Goal: Task Accomplishment & Management: Manage account settings

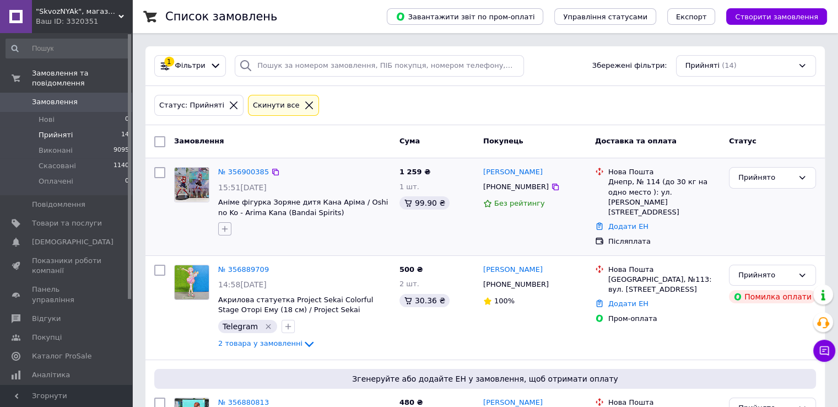
click at [224, 225] on icon "button" at bounding box center [224, 228] width 9 height 9
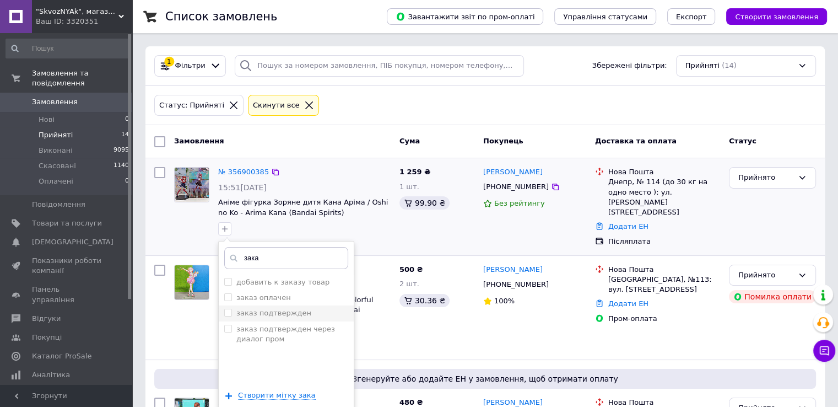
type input "зака"
click at [227, 309] on input "заказ подтвержден" at bounding box center [227, 312] width 7 height 7
checkbox input "true"
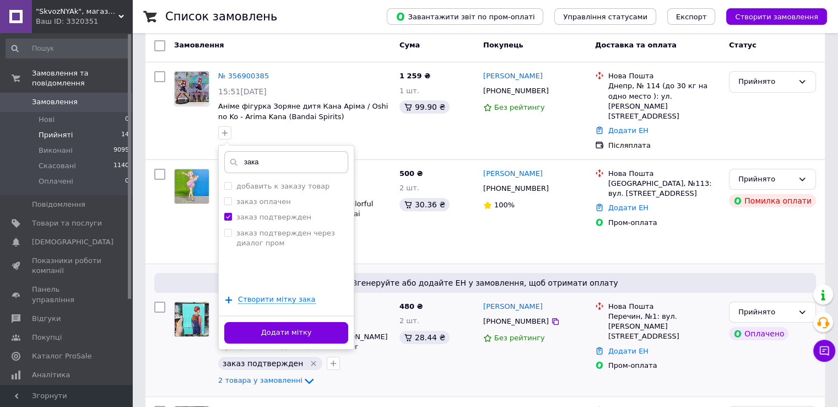
scroll to position [110, 0]
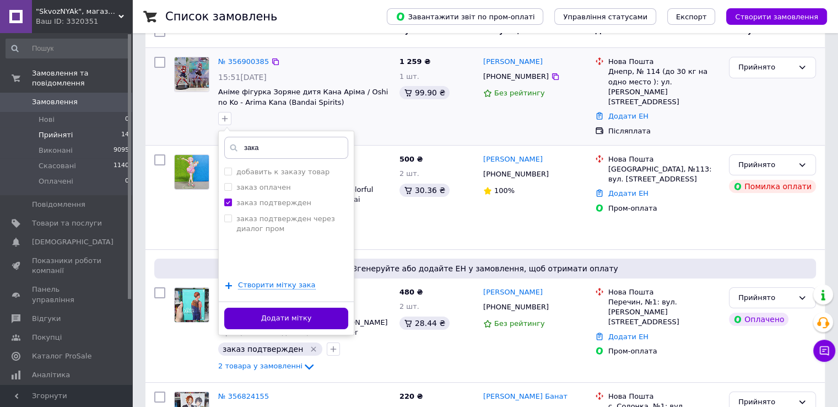
click at [256, 315] on button "Додати мітку" at bounding box center [286, 318] width 124 height 21
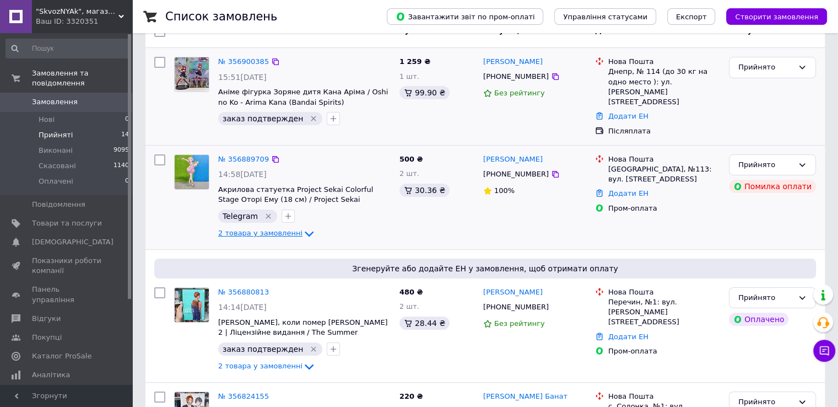
click at [238, 229] on span "2 товара у замовленні" at bounding box center [260, 233] width 84 height 8
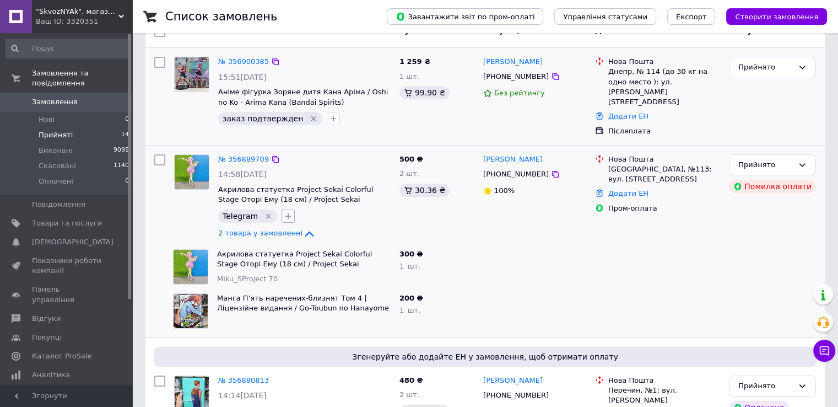
click at [284, 212] on icon "button" at bounding box center [288, 216] width 9 height 9
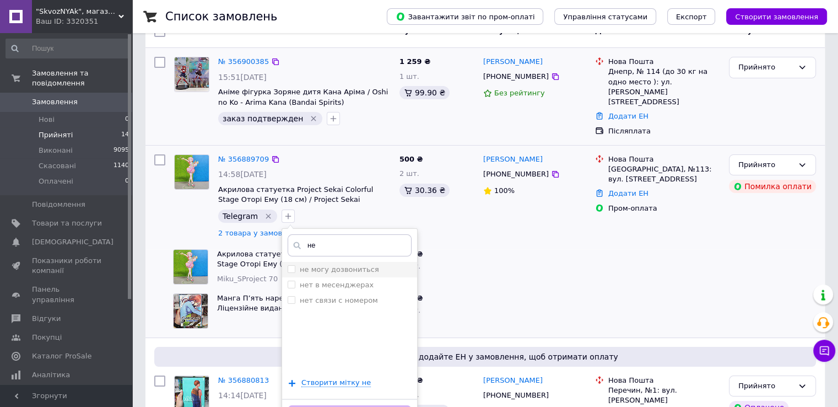
type input "не"
click at [288, 265] on input "не могу дозвониться" at bounding box center [291, 268] width 7 height 7
checkbox input "true"
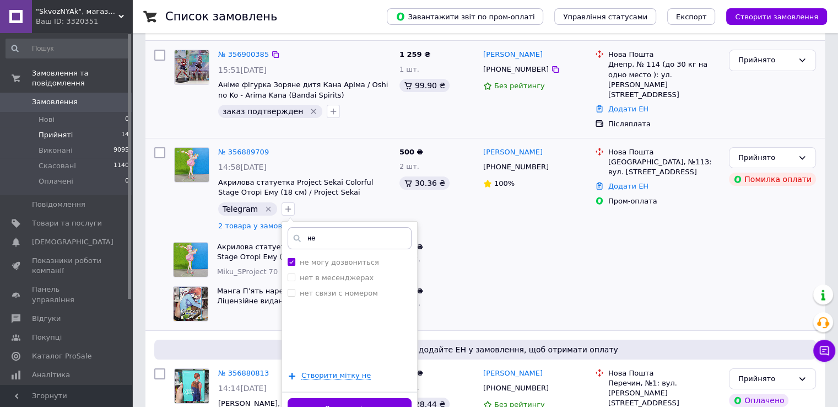
scroll to position [165, 0]
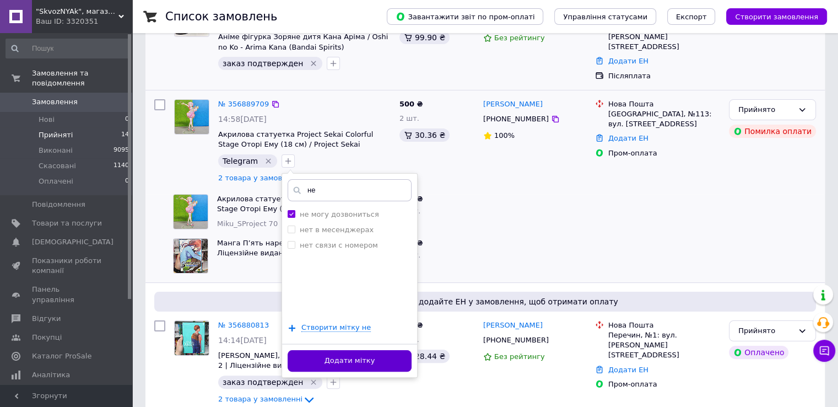
click at [388, 350] on button "Додати мітку" at bounding box center [350, 360] width 124 height 21
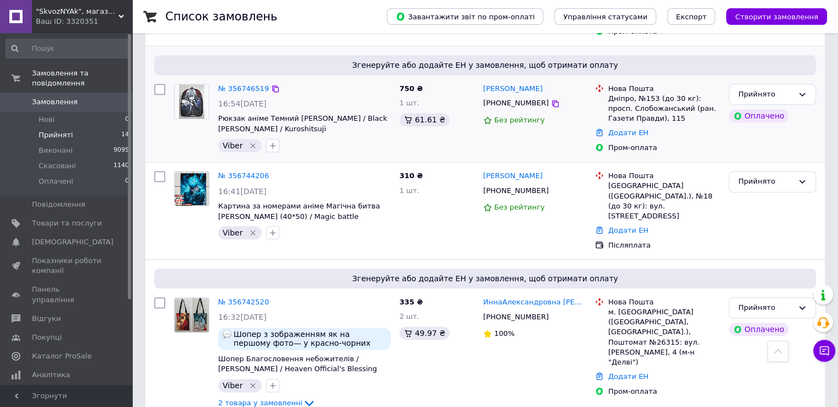
scroll to position [1209, 0]
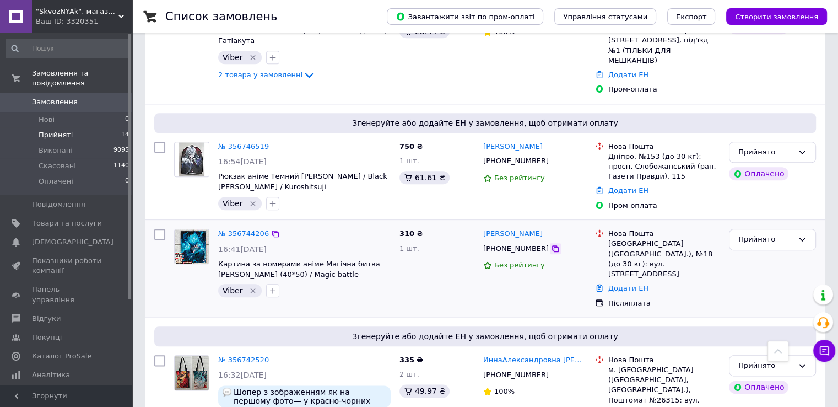
click at [551, 244] on icon at bounding box center [555, 248] width 9 height 9
drag, startPoint x: 523, startPoint y: 176, endPoint x: 483, endPoint y: 176, distance: 39.7
click at [483, 228] on div "Ігор Диба" at bounding box center [534, 234] width 105 height 13
copy link "Ігор Диба"
drag, startPoint x: 609, startPoint y: 186, endPoint x: 624, endPoint y: 188, distance: 15.6
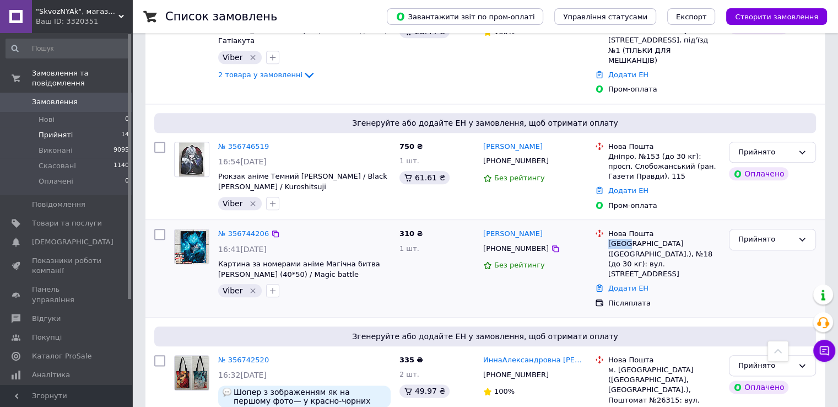
click at [624, 239] on div "Львів (Львівська обл.), №18 (до 30 кг): вул. Наукова, 12а" at bounding box center [664, 259] width 112 height 40
copy div "Львів"
click at [624, 284] on link "Додати ЕН" at bounding box center [628, 288] width 40 height 8
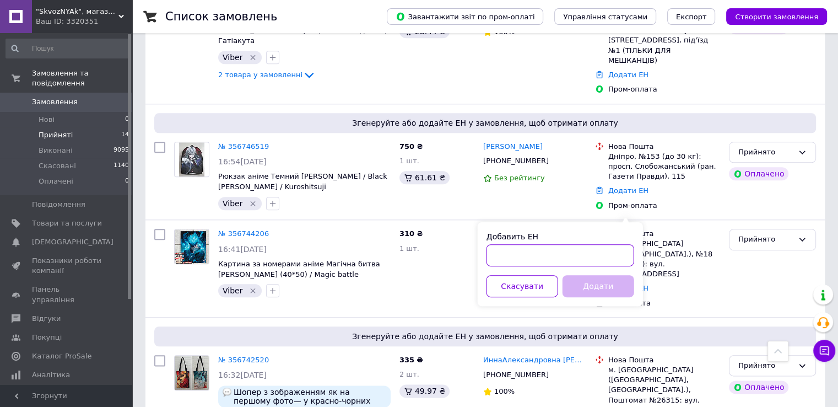
click at [599, 254] on input "Добавить ЕН" at bounding box center [561, 255] width 148 height 22
paste input "20451225223371"
type input "20451225223371"
click at [608, 281] on button "Додати" at bounding box center [599, 286] width 72 height 22
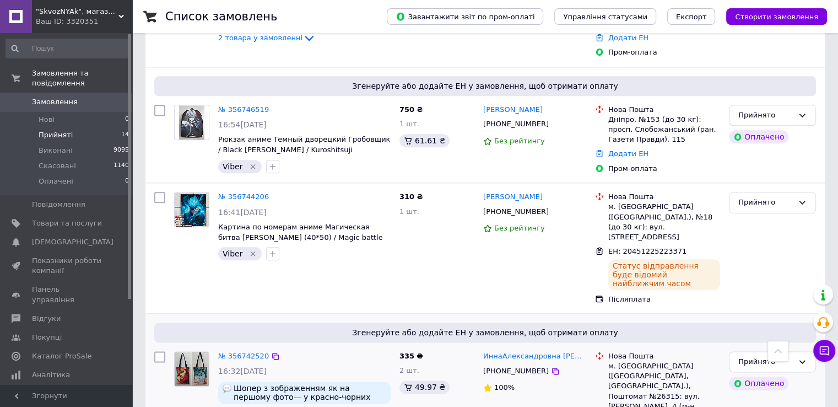
scroll to position [1264, 0]
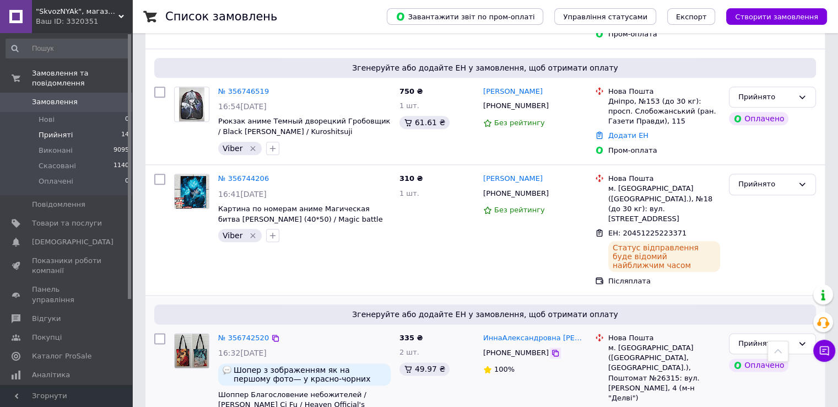
click at [552, 349] on icon at bounding box center [555, 352] width 7 height 7
drag, startPoint x: 589, startPoint y: 251, endPoint x: 485, endPoint y: 254, distance: 103.7
click at [485, 328] on div "ИннаАлександровна Гриценко +380678701243 100%" at bounding box center [535, 388] width 112 height 121
copy link "ИннаАлександровна Гриценко"
drag, startPoint x: 616, startPoint y: 261, endPoint x: 653, endPoint y: 260, distance: 36.9
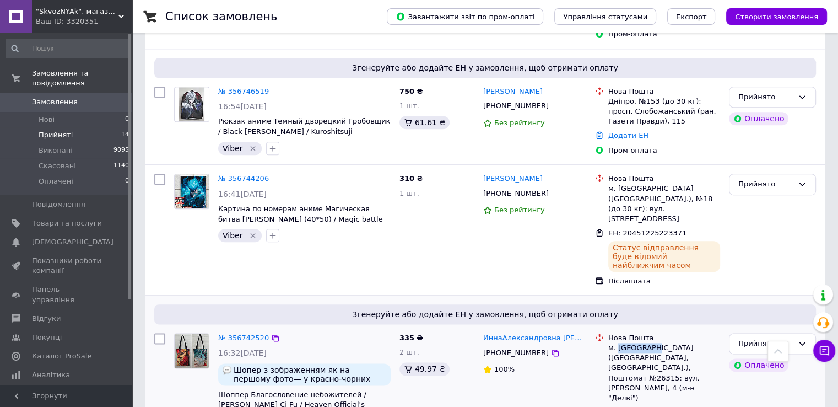
click at [653, 343] on div "м. Запоріжжя (Запорізька обл., Запорізький р-н.), Поштомат №26315: вул. Зестафо…" at bounding box center [664, 373] width 112 height 60
copy div "Запоріжжя"
drag, startPoint x: 617, startPoint y: 281, endPoint x: 636, endPoint y: 283, distance: 18.9
click at [636, 343] on div "м. Запоріжжя (Запорізька обл., Запорізький р-н.), Поштомат №26315: вул. Зестафо…" at bounding box center [664, 373] width 112 height 60
copy div "26315"
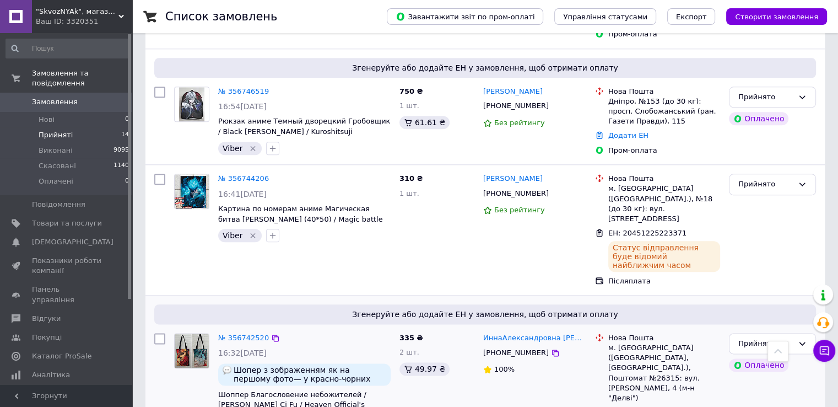
click at [613, 406] on link "Додати ЕН" at bounding box center [628, 412] width 40 height 8
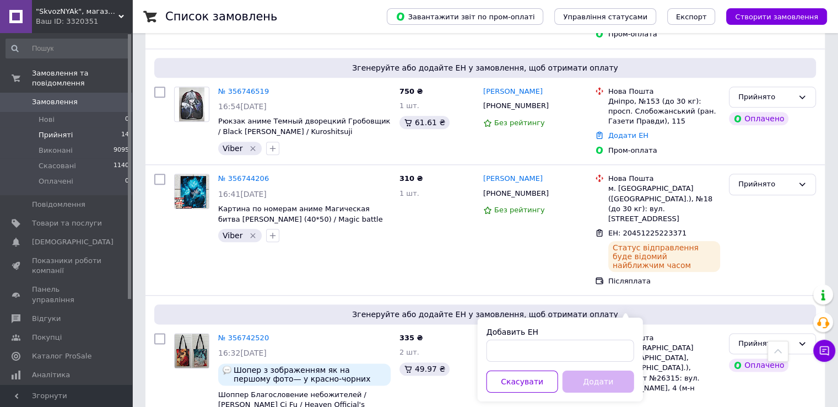
click at [599, 333] on div "Добавить ЕН" at bounding box center [561, 331] width 148 height 11
click at [596, 347] on input "Добавить ЕН" at bounding box center [561, 351] width 148 height 22
paste input "20451225231603"
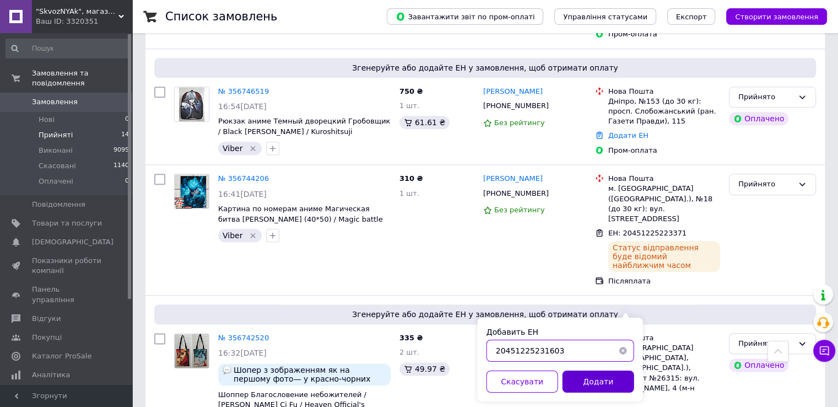
type input "20451225231603"
click at [602, 380] on button "Додати" at bounding box center [599, 381] width 72 height 22
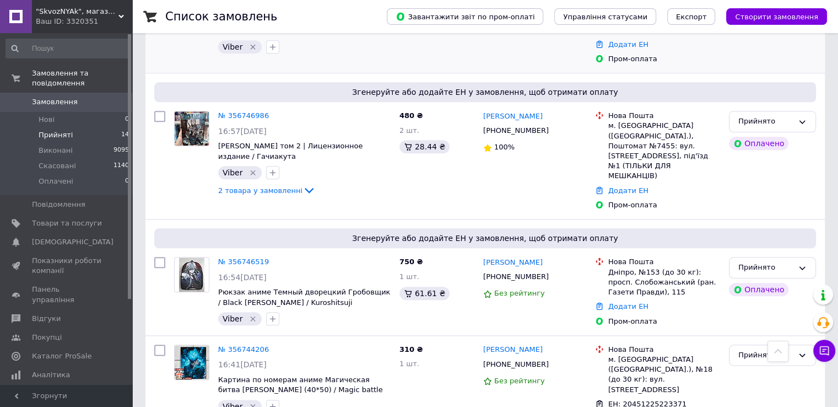
scroll to position [1221, 0]
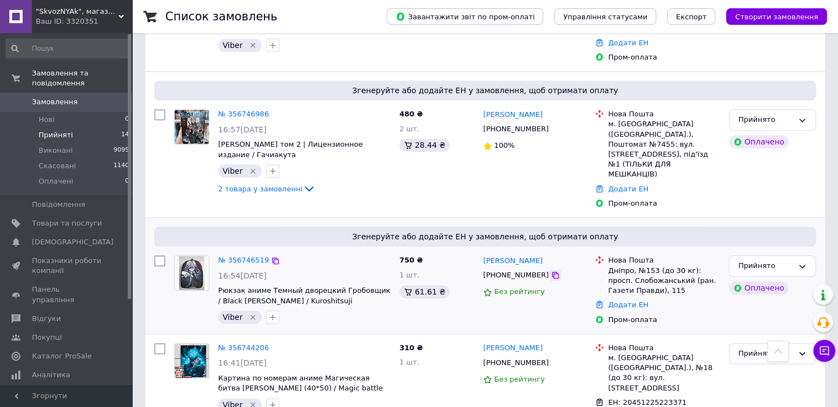
click at [551, 271] on icon at bounding box center [555, 275] width 9 height 9
click at [606, 255] on div "Нова Пошта Дніпро, №153 (до 30 кг): просп. Слобожанський (ран. Газети Правди), …" at bounding box center [664, 275] width 116 height 40
drag, startPoint x: 608, startPoint y: 203, endPoint x: 629, endPoint y: 203, distance: 20.9
click at [629, 266] on div "Дніпро, №153 (до 30 кг): просп. Слобожанський (ран. Газети Правди), 115" at bounding box center [664, 281] width 112 height 30
copy div "Дніпро"
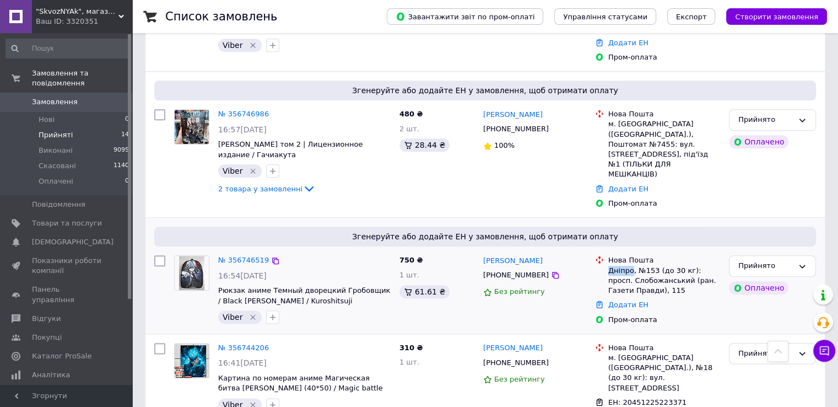
drag, startPoint x: 548, startPoint y: 193, endPoint x: 481, endPoint y: 194, distance: 67.8
click at [481, 251] on div "Ирина Москолец +380996480705 Без рейтингу" at bounding box center [535, 290] width 112 height 78
copy link "Ирина Москолец"
drag, startPoint x: 608, startPoint y: 203, endPoint x: 631, endPoint y: 203, distance: 22.6
click at [631, 266] on div "Дніпро, №153 (до 30 кг): просп. Слобожанський (ран. Газети Правди), 115" at bounding box center [664, 281] width 112 height 30
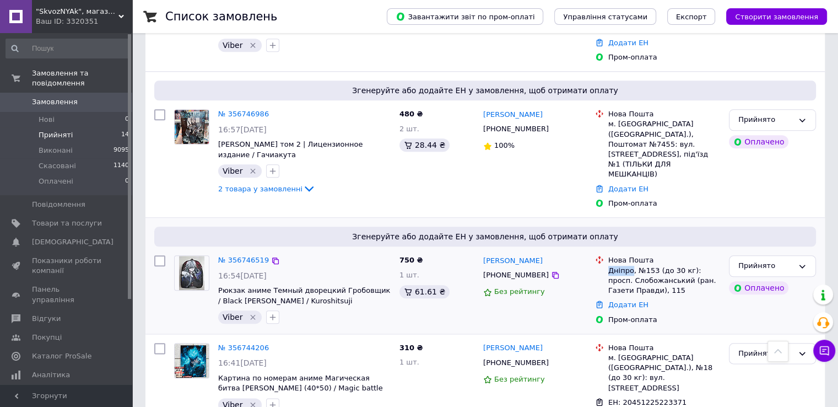
copy div "Дніпро"
drag, startPoint x: 644, startPoint y: 203, endPoint x: 655, endPoint y: 203, distance: 11.0
click at [655, 266] on div "Дніпро, №153 (до 30 кг): просп. Слобожанський (ран. Газети Правди), 115" at bounding box center [664, 281] width 112 height 30
copy div "153"
click at [637, 300] on link "Додати ЕН" at bounding box center [628, 304] width 40 height 8
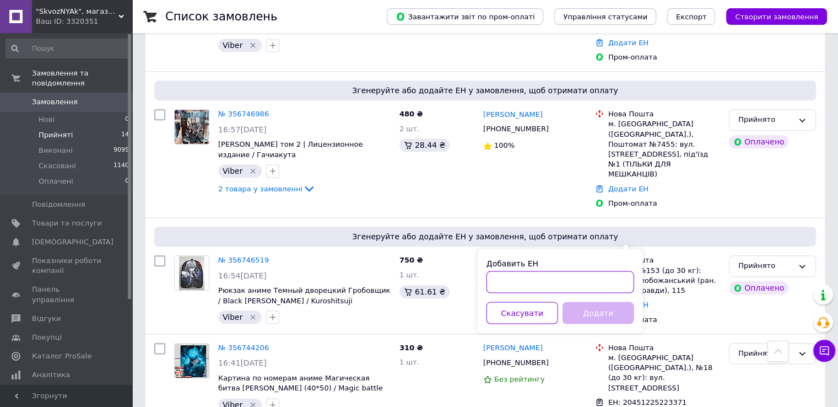
click at [608, 279] on input "Добавить ЕН" at bounding box center [561, 282] width 148 height 22
paste input "20451225235382"
type input "20451225235382"
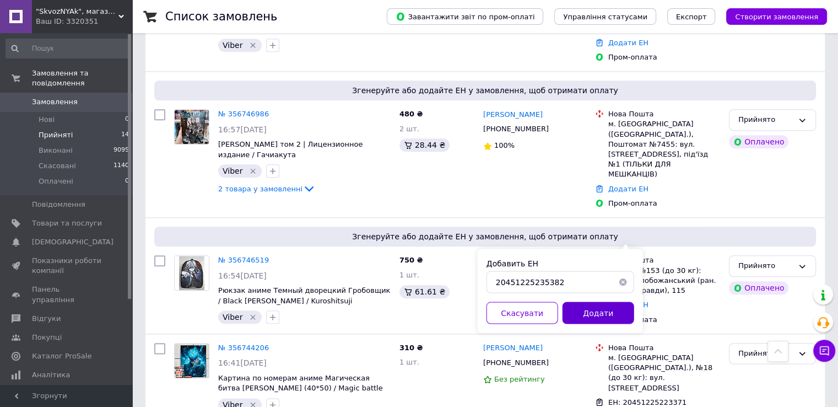
click at [600, 311] on button "Додати" at bounding box center [599, 312] width 72 height 22
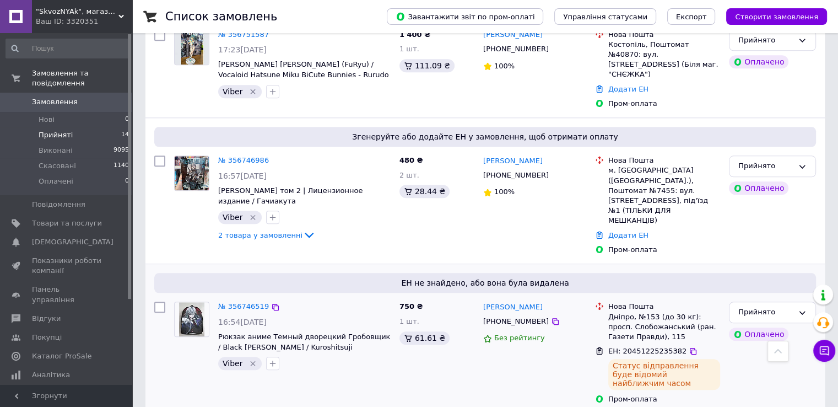
scroll to position [1111, 0]
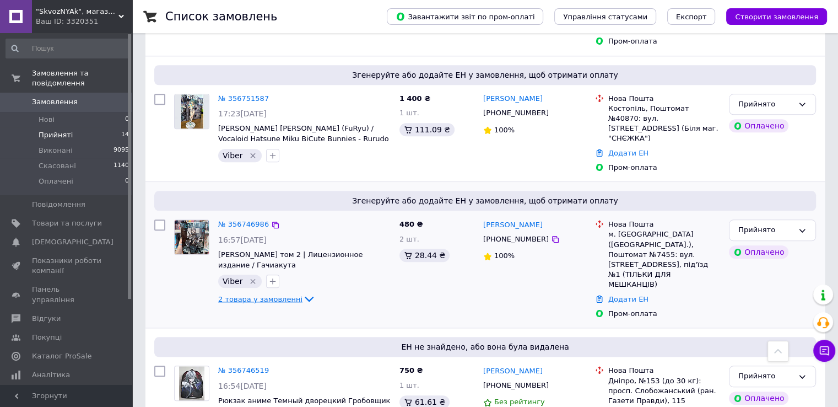
click at [228, 294] on span "2 товара у замовленні" at bounding box center [260, 298] width 84 height 8
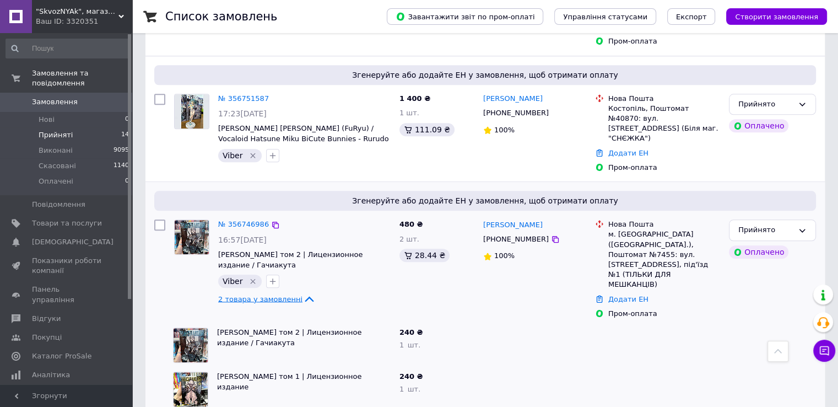
click at [227, 294] on span "2 товара у замовленні" at bounding box center [260, 298] width 84 height 8
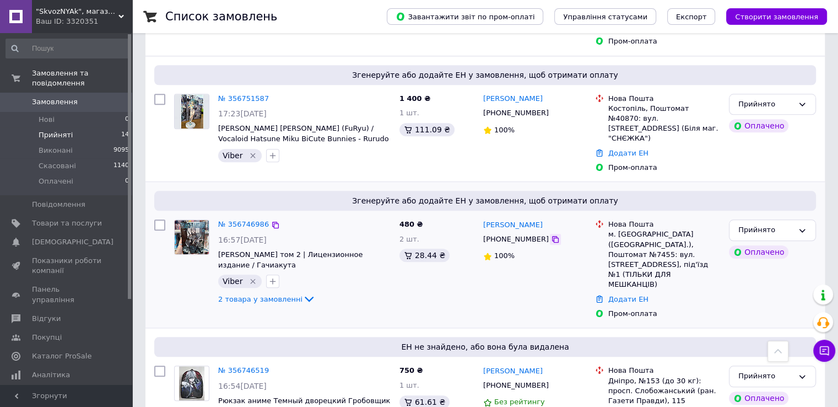
click at [551, 235] on icon at bounding box center [555, 239] width 9 height 9
drag, startPoint x: 618, startPoint y: 179, endPoint x: 631, endPoint y: 179, distance: 12.7
click at [631, 229] on div "м. Київ (Київська обл.), Поштомат №7455: вул. Вишняківська, 13, під'їзд №1 (ТІЛ…" at bounding box center [664, 259] width 112 height 60
copy div "Київ"
drag, startPoint x: 547, startPoint y: 174, endPoint x: 484, endPoint y: 168, distance: 63.7
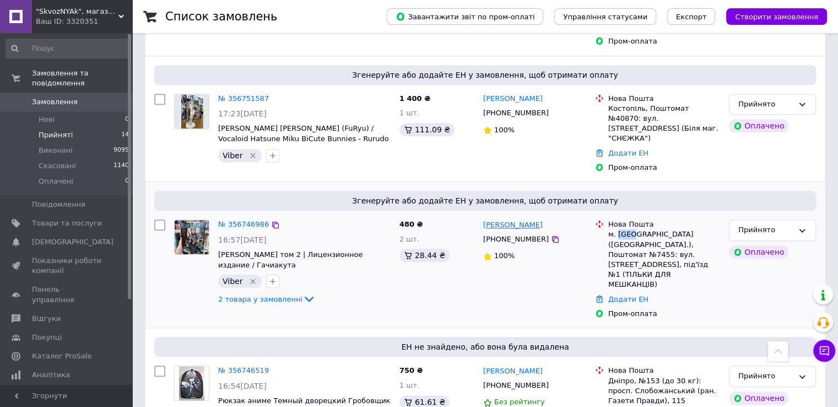
click at [484, 218] on div "Володимир Жуков" at bounding box center [534, 224] width 105 height 13
drag, startPoint x: 617, startPoint y: 179, endPoint x: 630, endPoint y: 183, distance: 13.3
click at [630, 229] on div "м. Київ (Київська обл.), Поштомат №7455: вул. Вишняківська, 13, під'їзд №1 (ТІЛ…" at bounding box center [664, 259] width 112 height 60
drag, startPoint x: 617, startPoint y: 190, endPoint x: 631, endPoint y: 192, distance: 14.0
click at [631, 229] on div "м. Київ (Київська обл.), Поштомат №7455: вул. Вишняківська, 13, під'їзд №1 (ТІЛ…" at bounding box center [664, 259] width 112 height 60
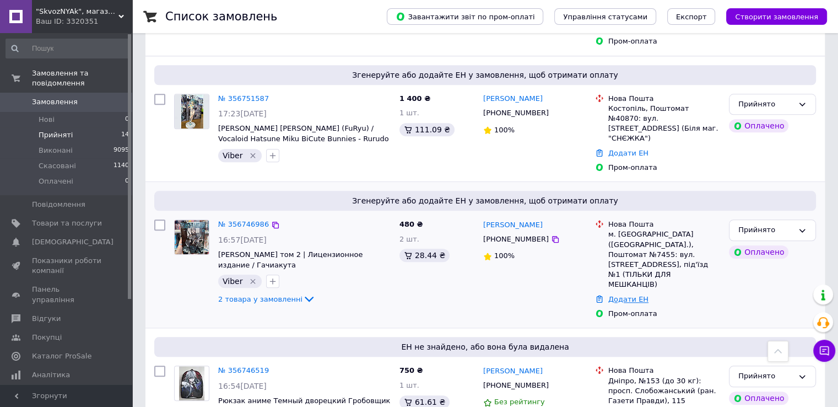
click at [626, 295] on link "Додати ЕН" at bounding box center [628, 299] width 40 height 8
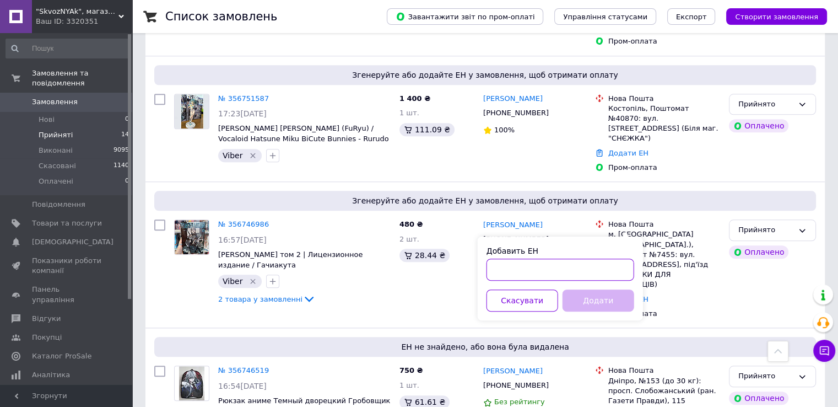
click at [593, 274] on input "Добавить ЕН" at bounding box center [561, 269] width 148 height 22
paste input "20451225241074"
type input "20451225241074"
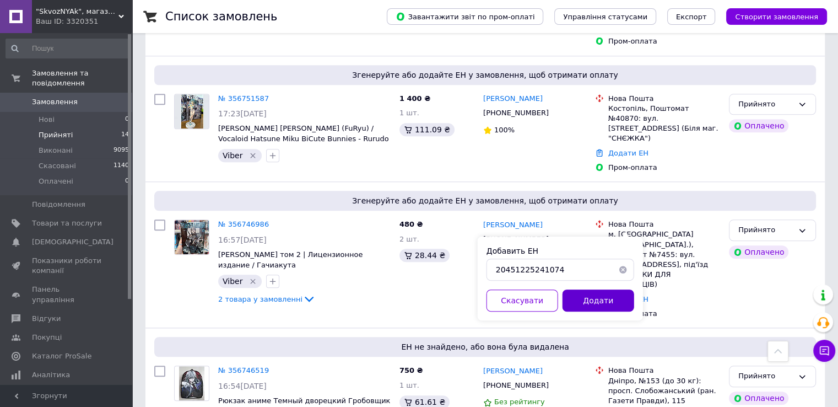
click at [593, 298] on button "Додати" at bounding box center [599, 300] width 72 height 22
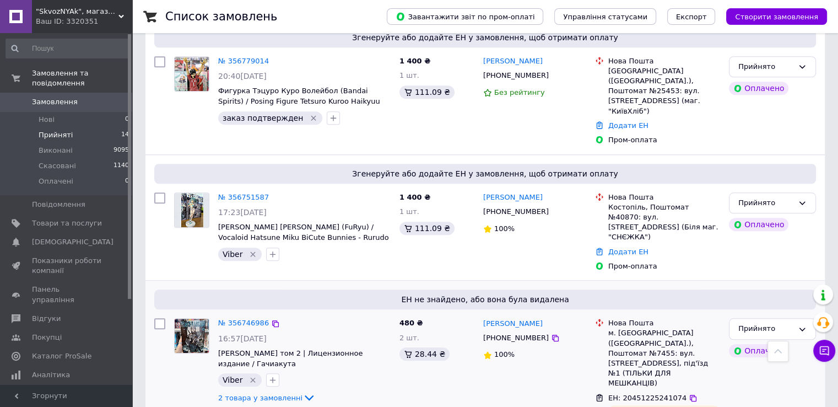
scroll to position [957, 0]
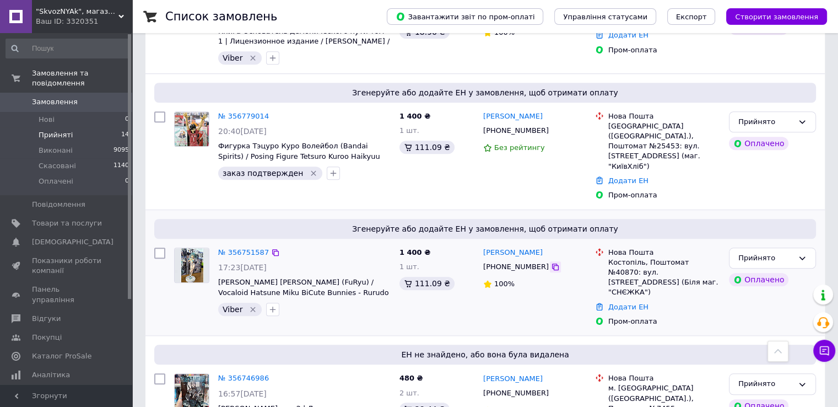
click at [551, 262] on icon at bounding box center [555, 266] width 9 height 9
drag, startPoint x: 524, startPoint y: 209, endPoint x: 474, endPoint y: 209, distance: 49.6
click at [474, 243] on div "№ 356751587 17:23, 11.08.2025 Аниме фигурка Хацунэ Мику (FuRyu) / Vocaloid Hats…" at bounding box center [485, 287] width 671 height 88
drag, startPoint x: 474, startPoint y: 209, endPoint x: 504, endPoint y: 208, distance: 29.8
click at [475, 243] on div "1 400 ₴ 1 шт. 111.09 ₴" at bounding box center [437, 287] width 84 height 88
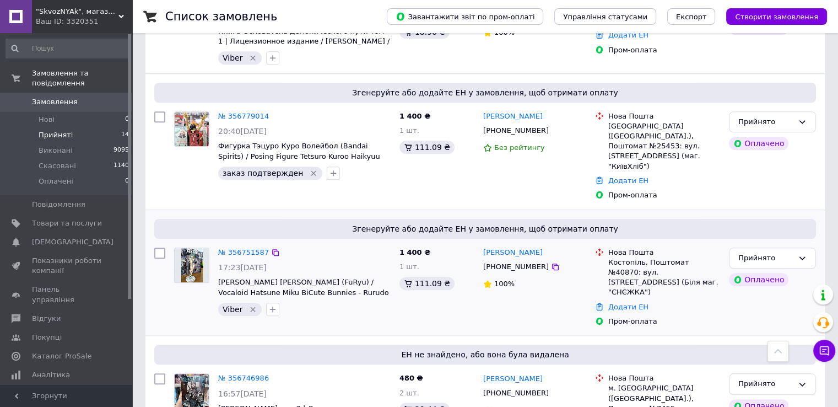
click at [529, 246] on div "Анна Снітко" at bounding box center [534, 252] width 105 height 13
drag, startPoint x: 529, startPoint y: 208, endPoint x: 484, endPoint y: 208, distance: 44.6
click at [484, 246] on div "Анна Снітко" at bounding box center [534, 252] width 105 height 13
drag, startPoint x: 608, startPoint y: 217, endPoint x: 638, endPoint y: 217, distance: 29.8
click at [638, 257] on div "Костопіль, Поштомат №40870: вул. Рівненська, 107А (Біля маг. "СНЄЖКА")" at bounding box center [664, 277] width 112 height 40
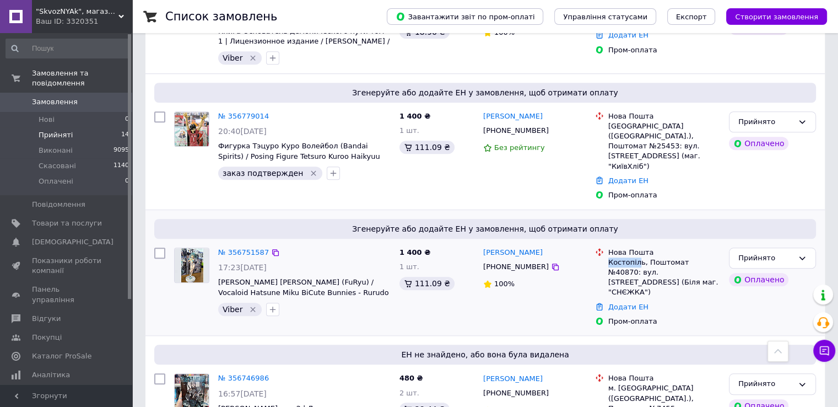
click at [638, 257] on div "Костопіль, Поштомат №40870: вул. Рівненська, 107А (Біля маг. "СНЄЖКА")" at bounding box center [664, 277] width 112 height 40
drag, startPoint x: 638, startPoint y: 217, endPoint x: 609, endPoint y: 218, distance: 29.3
click at [610, 257] on div "Костопіль, Поштомат №40870: вул. Рівненська, 107А (Біля маг. "СНЄЖКА")" at bounding box center [664, 277] width 112 height 40
click at [609, 257] on div "Костопіль, Поштомат №40870: вул. Рівненська, 107А (Біля маг. "СНЄЖКА")" at bounding box center [664, 277] width 112 height 40
drag, startPoint x: 607, startPoint y: 218, endPoint x: 639, endPoint y: 218, distance: 32.5
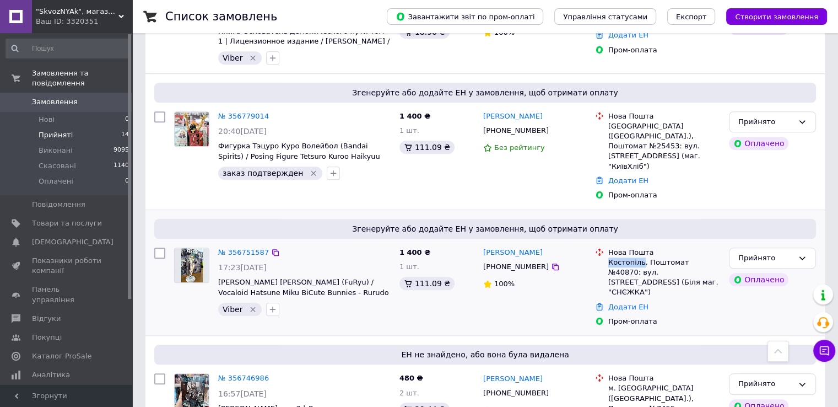
click at [639, 247] on div "Нова Пошта Костопіль, Поштомат №40870: вул. Рівненська, 107А (Біля маг. "СНЄЖКА…" at bounding box center [664, 272] width 116 height 50
click at [692, 257] on div "Костопіль, Поштомат №40870: вул. Рівненська, 107А (Біля маг. "СНЄЖКА")" at bounding box center [664, 277] width 112 height 40
drag, startPoint x: 687, startPoint y: 218, endPoint x: 707, endPoint y: 219, distance: 19.3
click at [707, 257] on div "Костопіль, Поштомат №40870: вул. Рівненська, 107А (Біля маг. "СНЄЖКА")" at bounding box center [664, 277] width 112 height 40
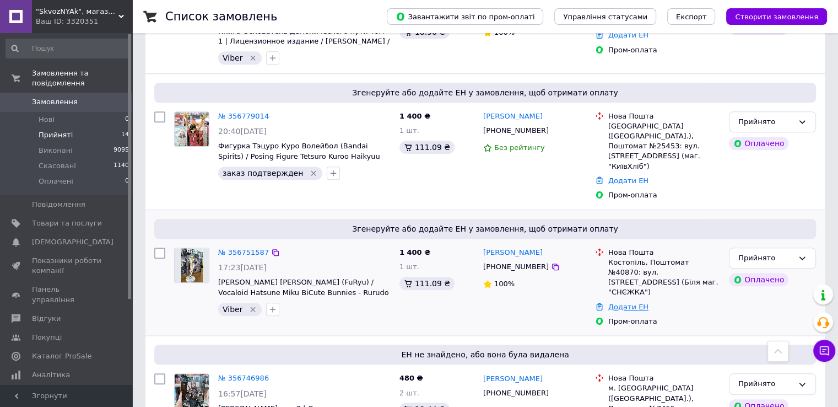
click at [625, 303] on link "Додати ЕН" at bounding box center [628, 307] width 40 height 8
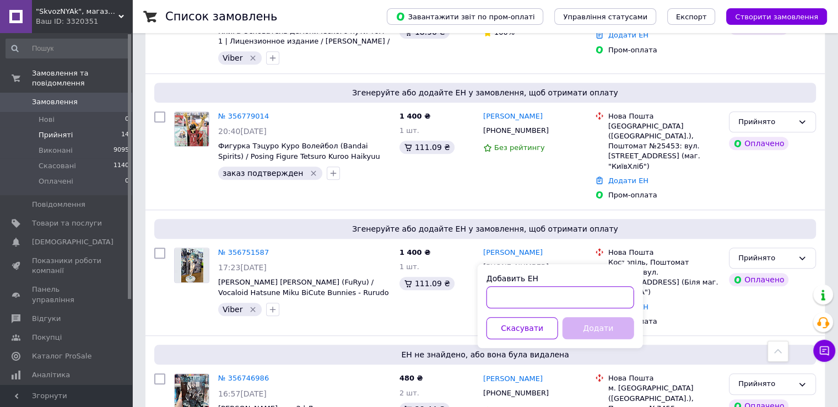
click at [523, 300] on input "Добавить ЕН" at bounding box center [561, 297] width 148 height 22
paste input "20451225245079"
type input "20451225245079"
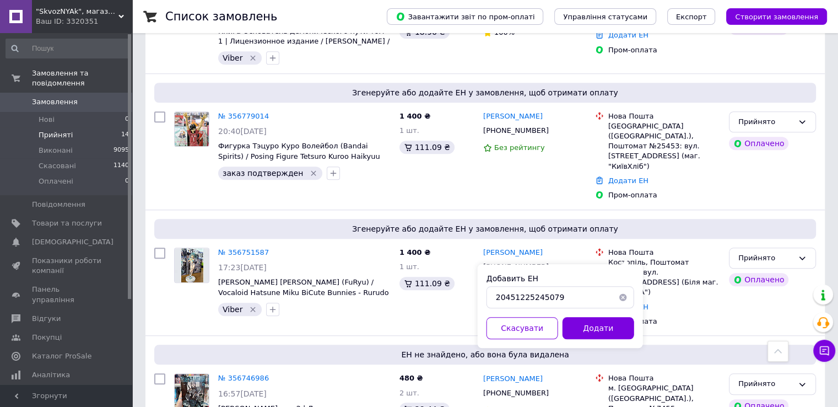
click at [567, 326] on button "Додати" at bounding box center [599, 328] width 72 height 22
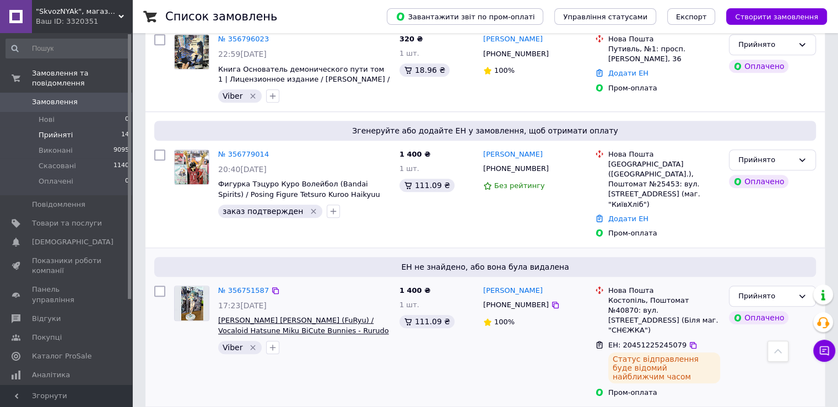
scroll to position [902, 0]
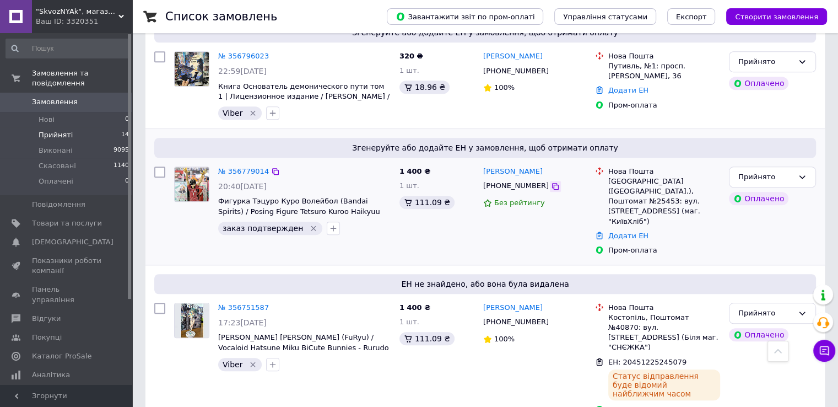
click at [551, 182] on icon at bounding box center [555, 186] width 9 height 9
click at [552, 183] on icon at bounding box center [555, 186] width 7 height 7
drag, startPoint x: 541, startPoint y: 148, endPoint x: 481, endPoint y: 147, distance: 59.5
click at [483, 165] on div "Георгий Крупка" at bounding box center [534, 171] width 105 height 13
drag, startPoint x: 608, startPoint y: 155, endPoint x: 622, endPoint y: 160, distance: 14.5
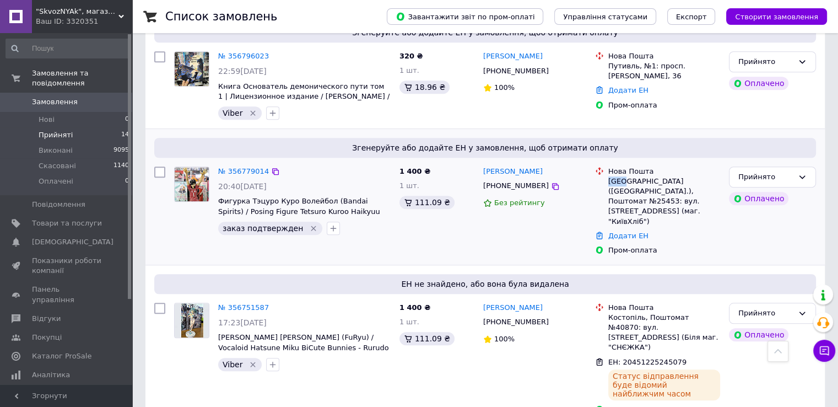
click at [622, 176] on div "Київ (Київська обл.), Поштомат №25453: вул. Петропавлівська, 6 (маг. "КиївХліб")" at bounding box center [664, 201] width 112 height 50
drag, startPoint x: 617, startPoint y: 166, endPoint x: 634, endPoint y: 167, distance: 17.1
click at [634, 176] on div "Київ (Київська обл.), Поштомат №25453: вул. Петропавлівська, 6 (маг. "КиївХліб")" at bounding box center [664, 201] width 112 height 50
click at [636, 231] on link "Додати ЕН" at bounding box center [628, 235] width 40 height 8
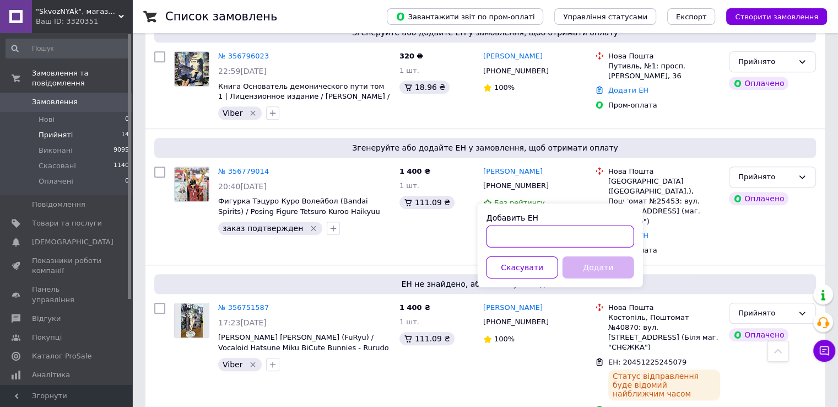
click at [582, 234] on input "Добавить ЕН" at bounding box center [561, 236] width 148 height 22
paste input "20451225258027"
type input "20451225258027"
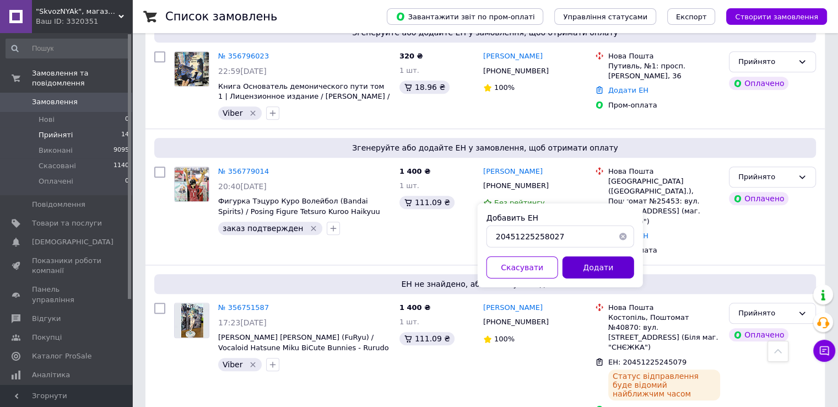
click at [601, 268] on button "Додати" at bounding box center [599, 267] width 72 height 22
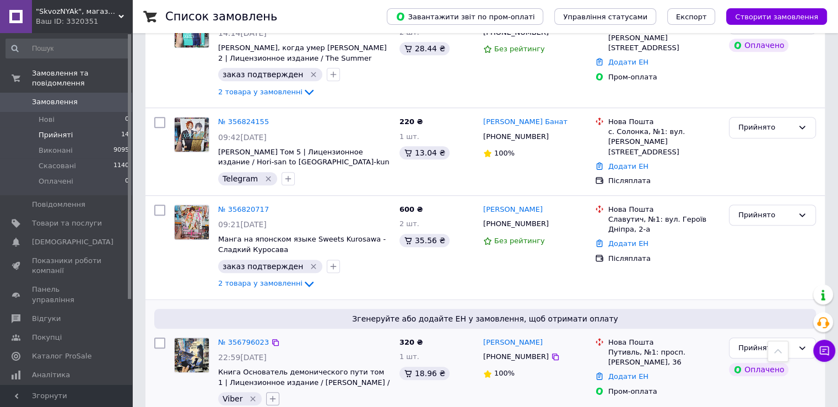
scroll to position [827, 0]
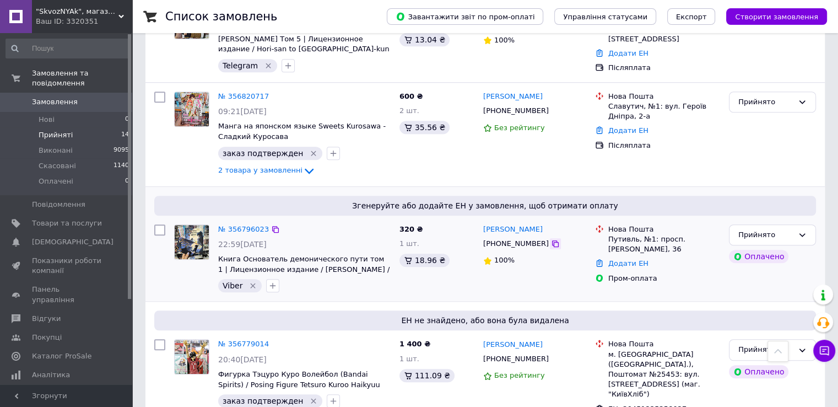
click at [551, 239] on icon at bounding box center [555, 243] width 9 height 9
drag, startPoint x: 547, startPoint y: 196, endPoint x: 484, endPoint y: 196, distance: 62.8
click at [484, 223] on div "Наталья Кабанець" at bounding box center [534, 229] width 105 height 13
drag, startPoint x: 608, startPoint y: 203, endPoint x: 633, endPoint y: 208, distance: 25.2
click at [633, 234] on div "Путивль, №1: просп. Иоанна Путивльского, 36" at bounding box center [664, 244] width 112 height 20
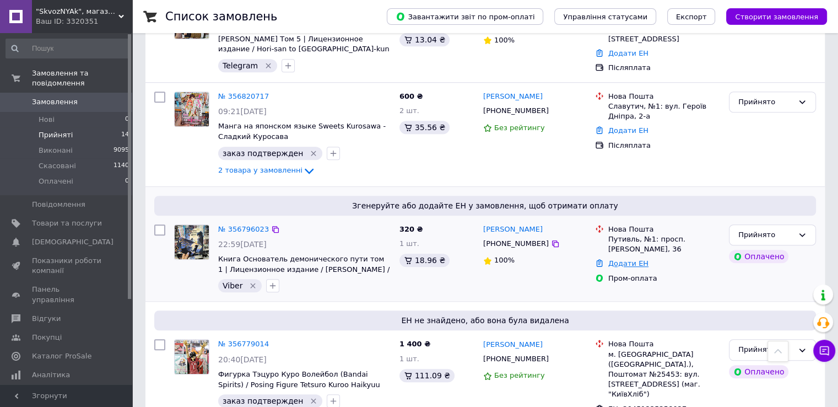
click at [612, 259] on link "Додати ЕН" at bounding box center [628, 263] width 40 height 8
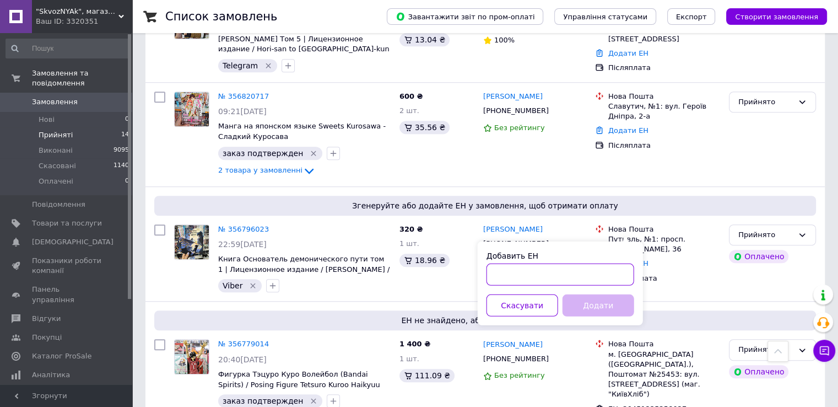
click at [589, 275] on input "Добавить ЕН" at bounding box center [561, 274] width 148 height 22
paste input "20451225264532"
type input "20451225264532"
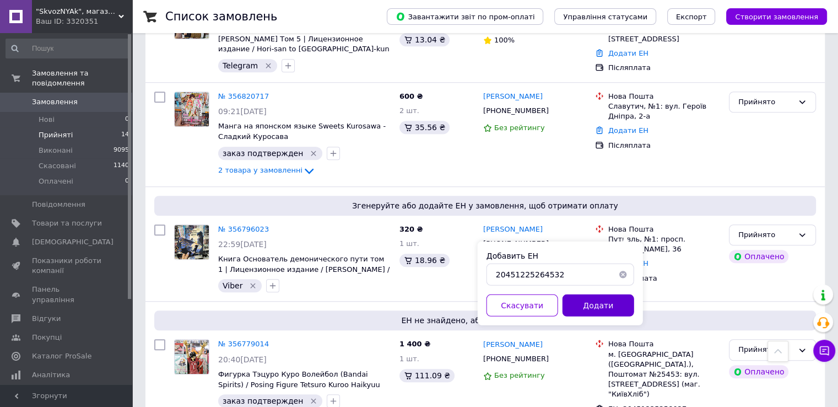
click at [593, 297] on button "Додати" at bounding box center [599, 305] width 72 height 22
click at [595, 301] on div "Додати" at bounding box center [599, 305] width 76 height 22
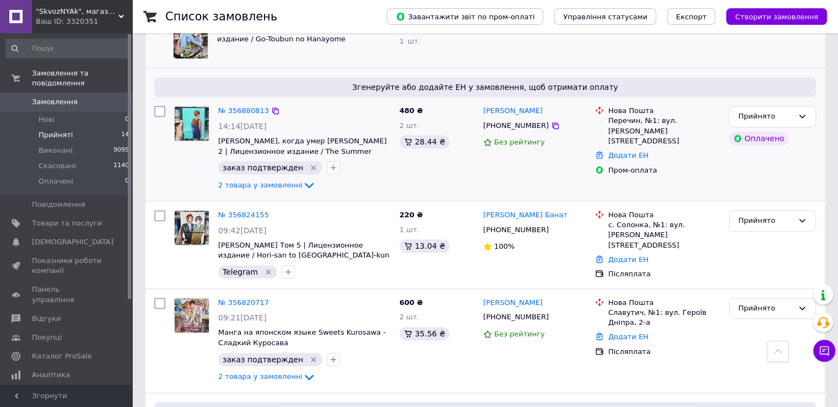
scroll to position [606, 0]
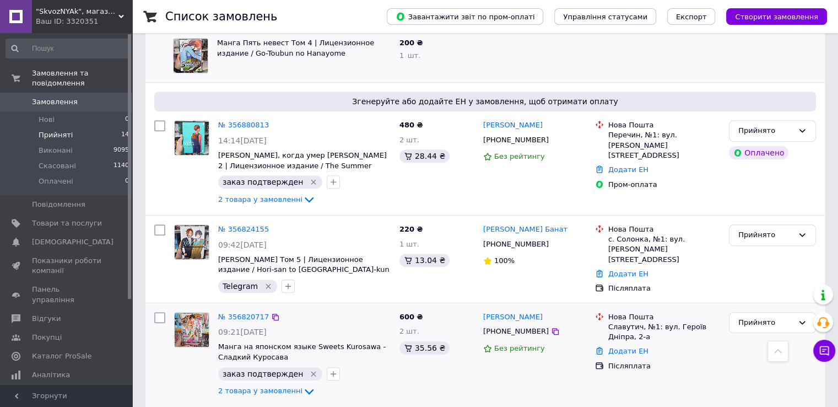
click at [638, 372] on div "№ 356820717 09:21, 12.08.2025 Манга на японском языке Sweets Kurosawa - Сладкий…" at bounding box center [486, 355] width 680 height 104
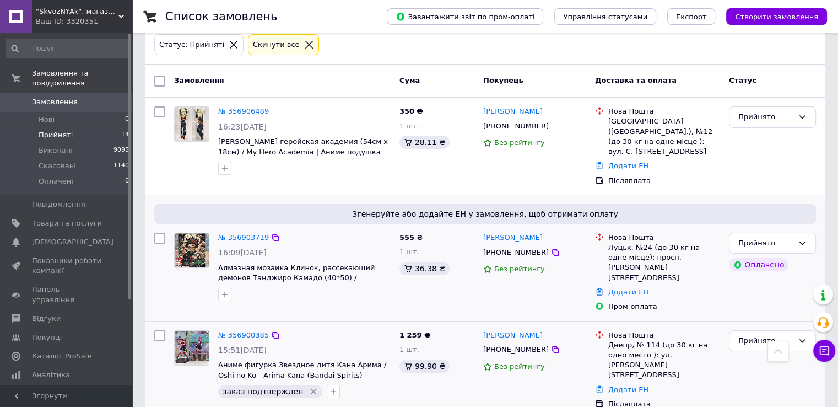
scroll to position [0, 0]
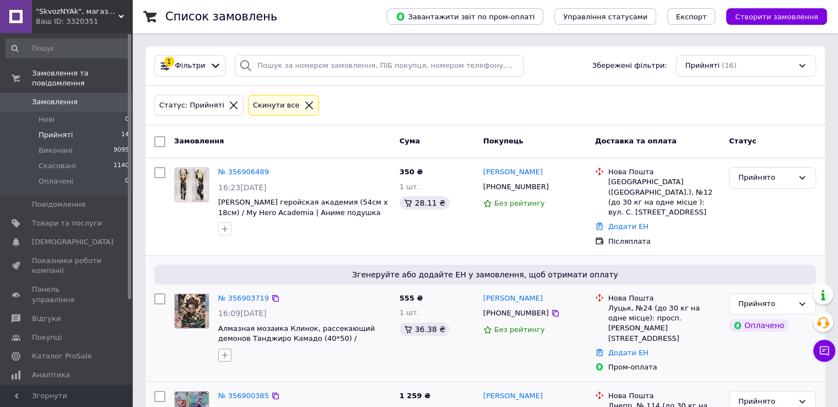
click at [227, 351] on icon "button" at bounding box center [224, 355] width 9 height 9
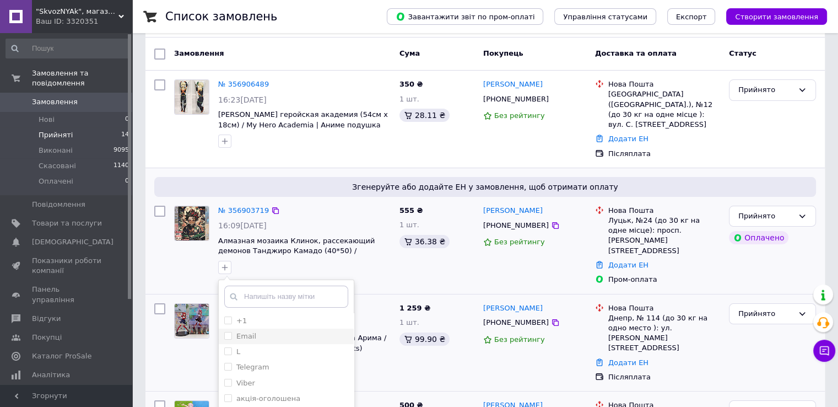
scroll to position [165, 0]
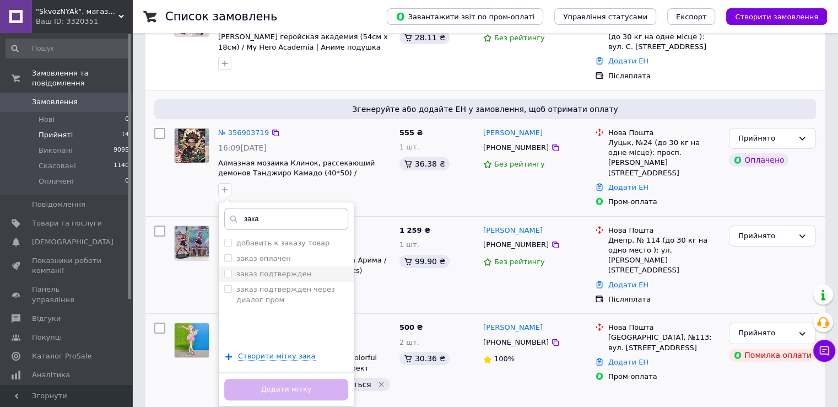
type input "зака"
click at [228, 270] on input "заказ подтвержден" at bounding box center [227, 273] width 7 height 7
checkbox input "true"
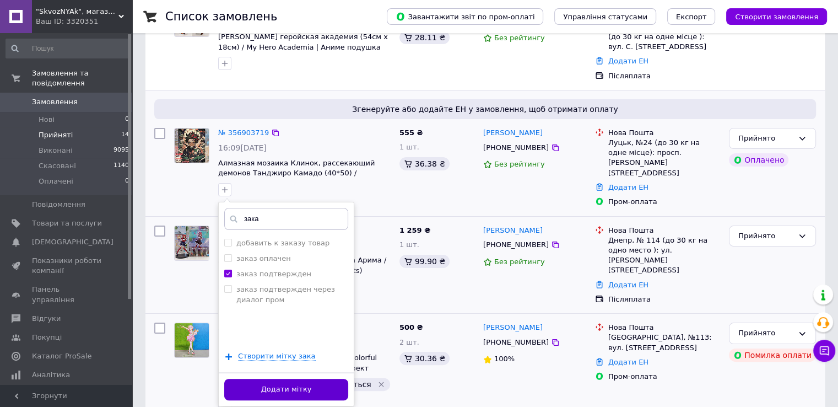
click at [279, 379] on button "Додати мітку" at bounding box center [286, 389] width 124 height 21
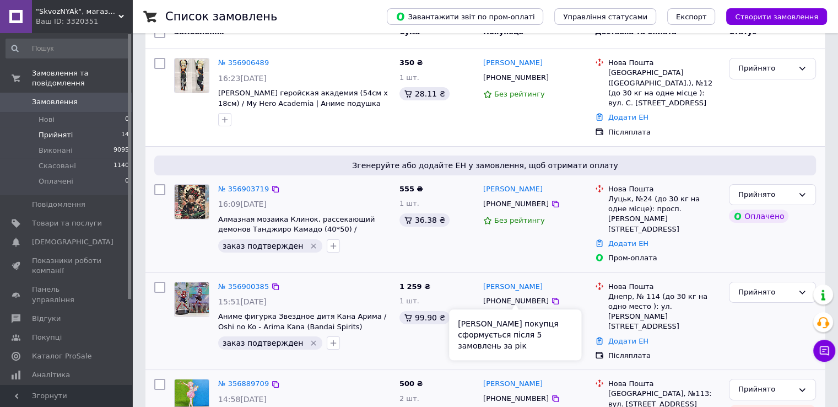
scroll to position [110, 0]
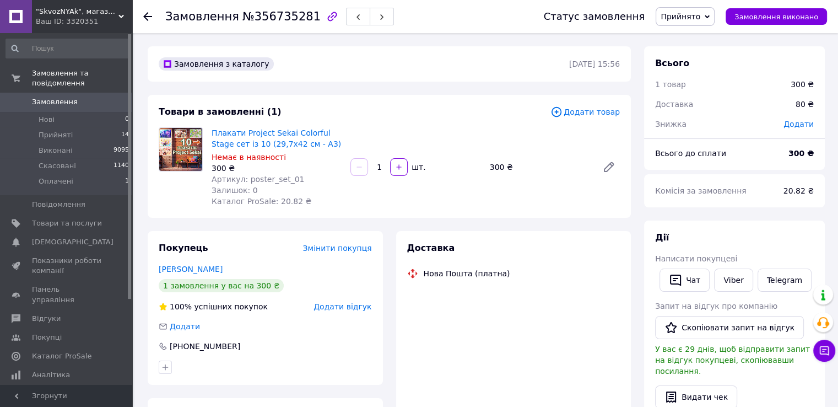
scroll to position [86, 0]
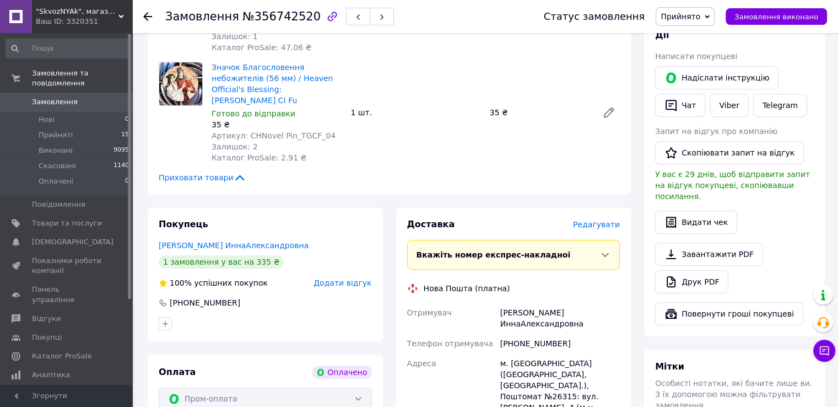
scroll to position [551, 0]
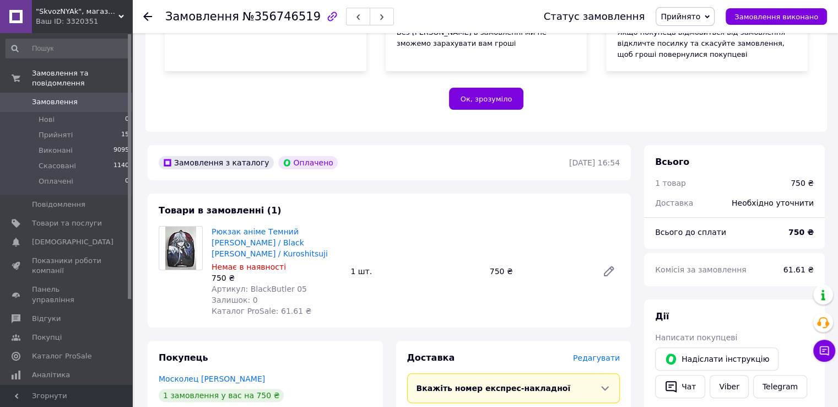
scroll to position [386, 0]
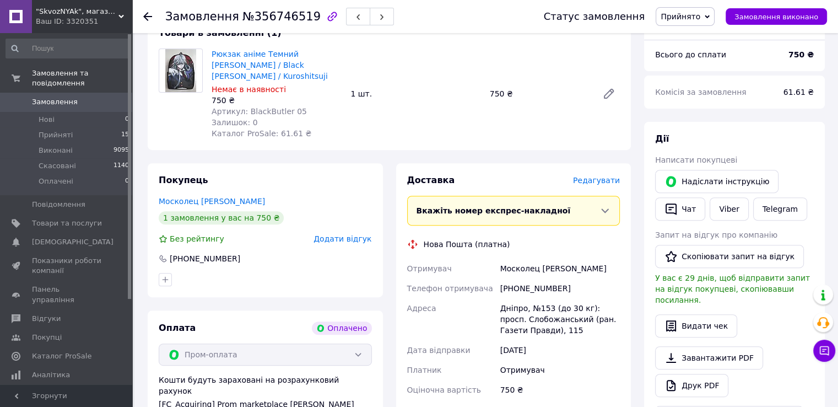
click at [564, 258] on div "Москолец Ирина" at bounding box center [560, 268] width 124 height 20
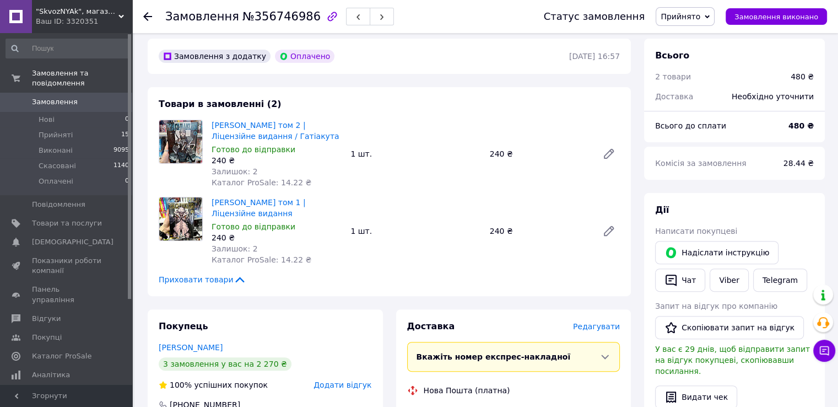
scroll to position [386, 0]
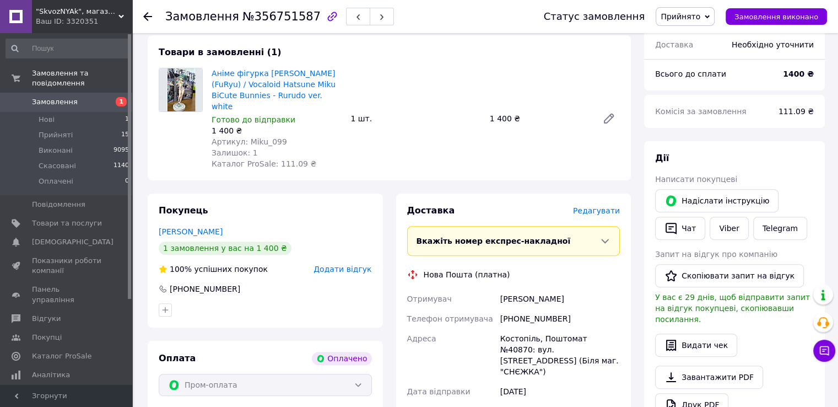
scroll to position [386, 0]
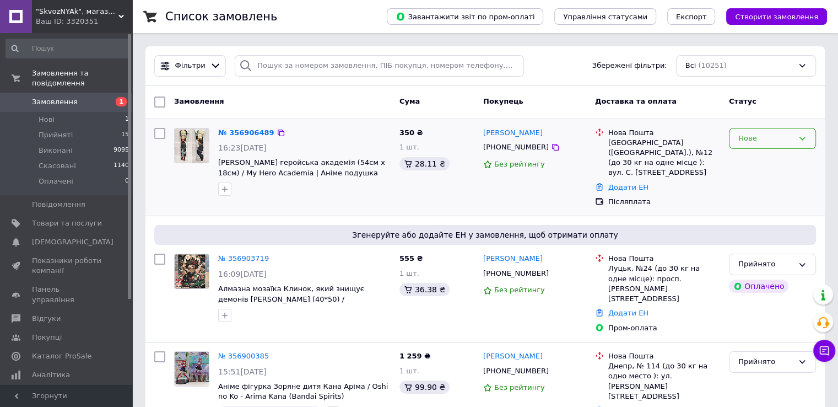
click at [747, 140] on div "Нове" at bounding box center [766, 139] width 55 height 12
click at [747, 158] on li "Прийнято" at bounding box center [773, 161] width 86 height 20
